Goal: Find specific page/section: Find specific page/section

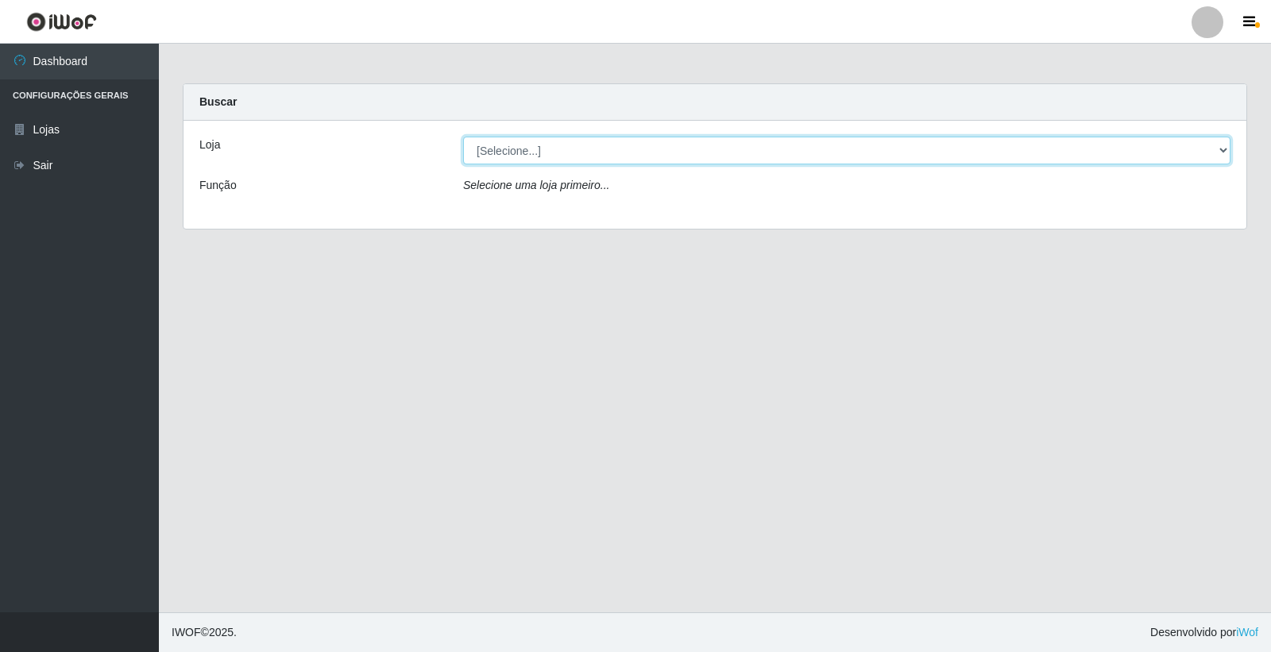
click at [591, 153] on select "[Selecione...] Casatudo BR" at bounding box center [846, 151] width 767 height 28
click at [556, 154] on select "[Selecione...] Casatudo BR" at bounding box center [846, 151] width 767 height 28
select select "197"
click at [463, 137] on select "[Selecione...] Casatudo BR" at bounding box center [846, 151] width 767 height 28
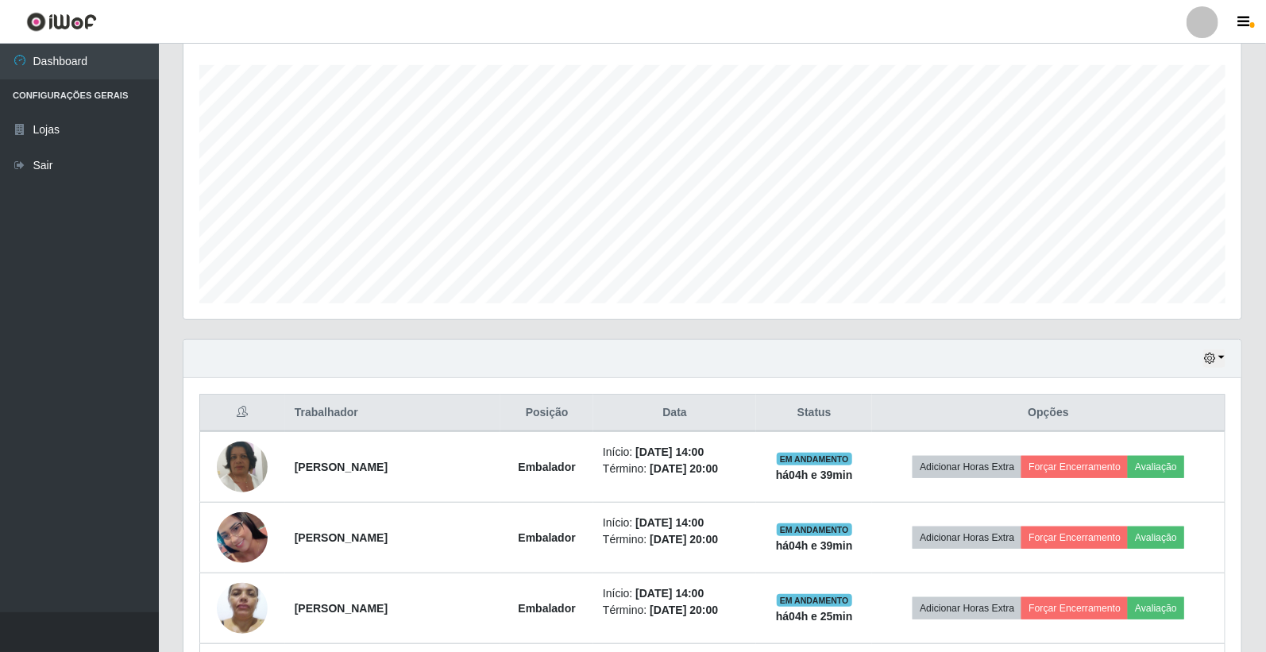
scroll to position [441, 0]
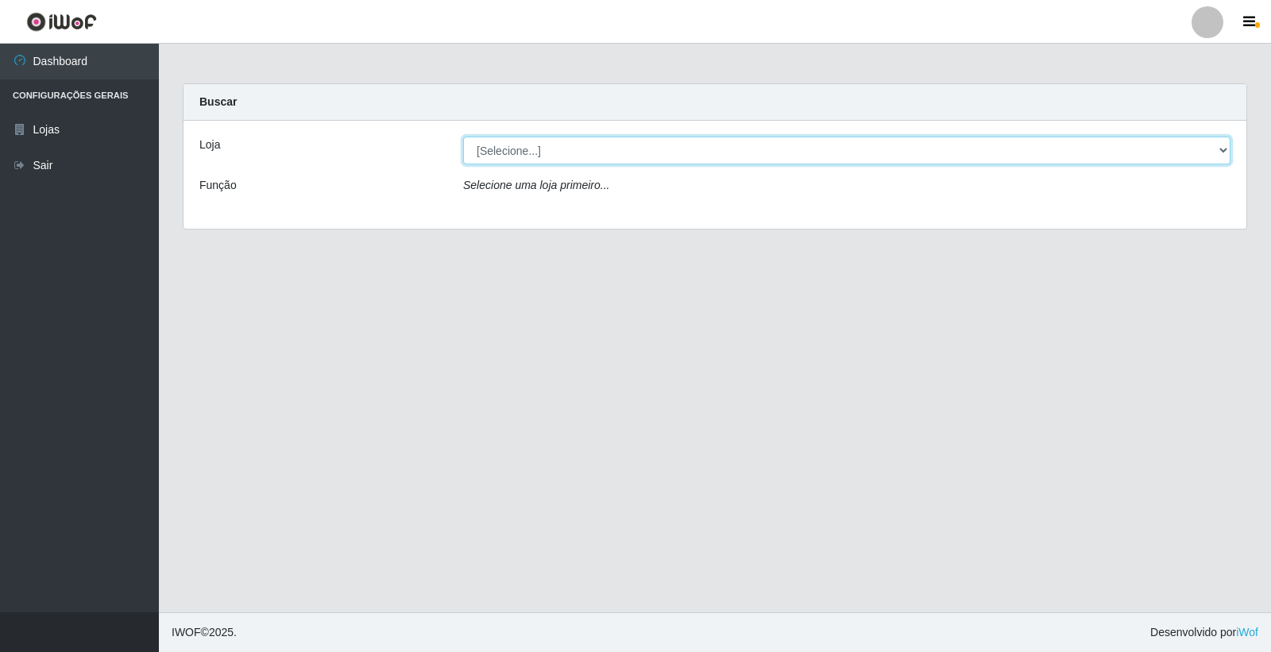
click at [593, 153] on select "[Selecione...] Casatudo BR" at bounding box center [846, 151] width 767 height 28
select select "197"
click at [463, 137] on select "[Selecione...] Casatudo BR" at bounding box center [846, 151] width 767 height 28
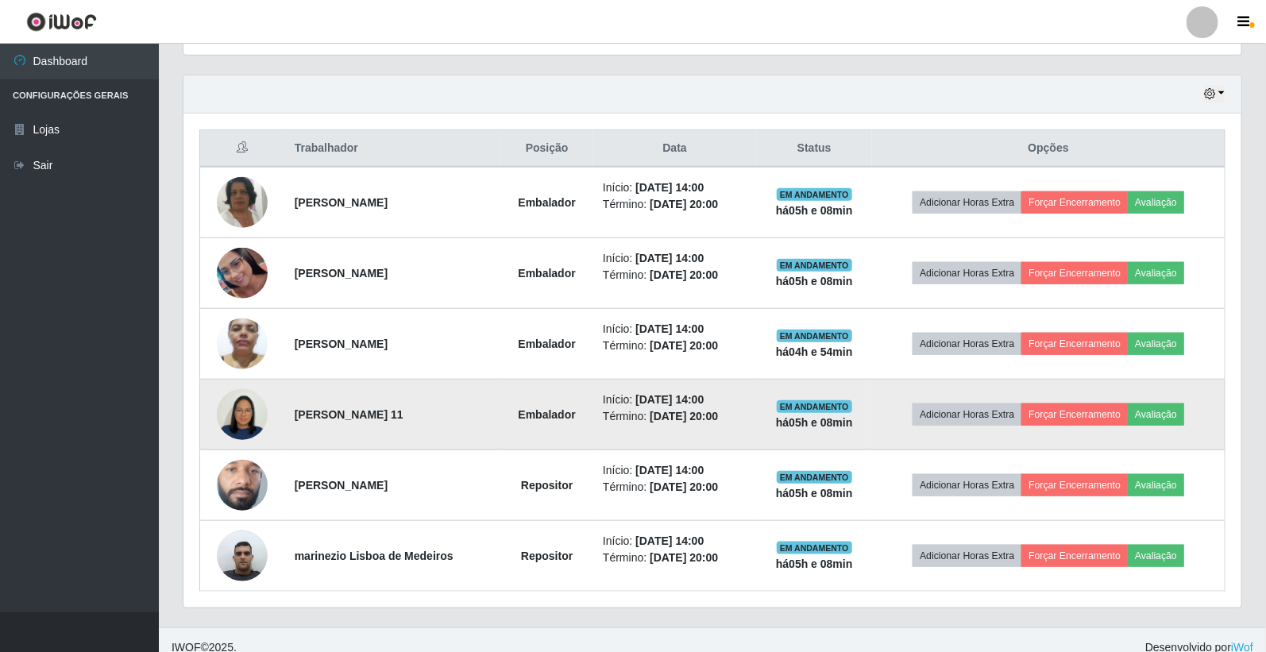
scroll to position [544, 0]
